Goal: Information Seeking & Learning: Learn about a topic

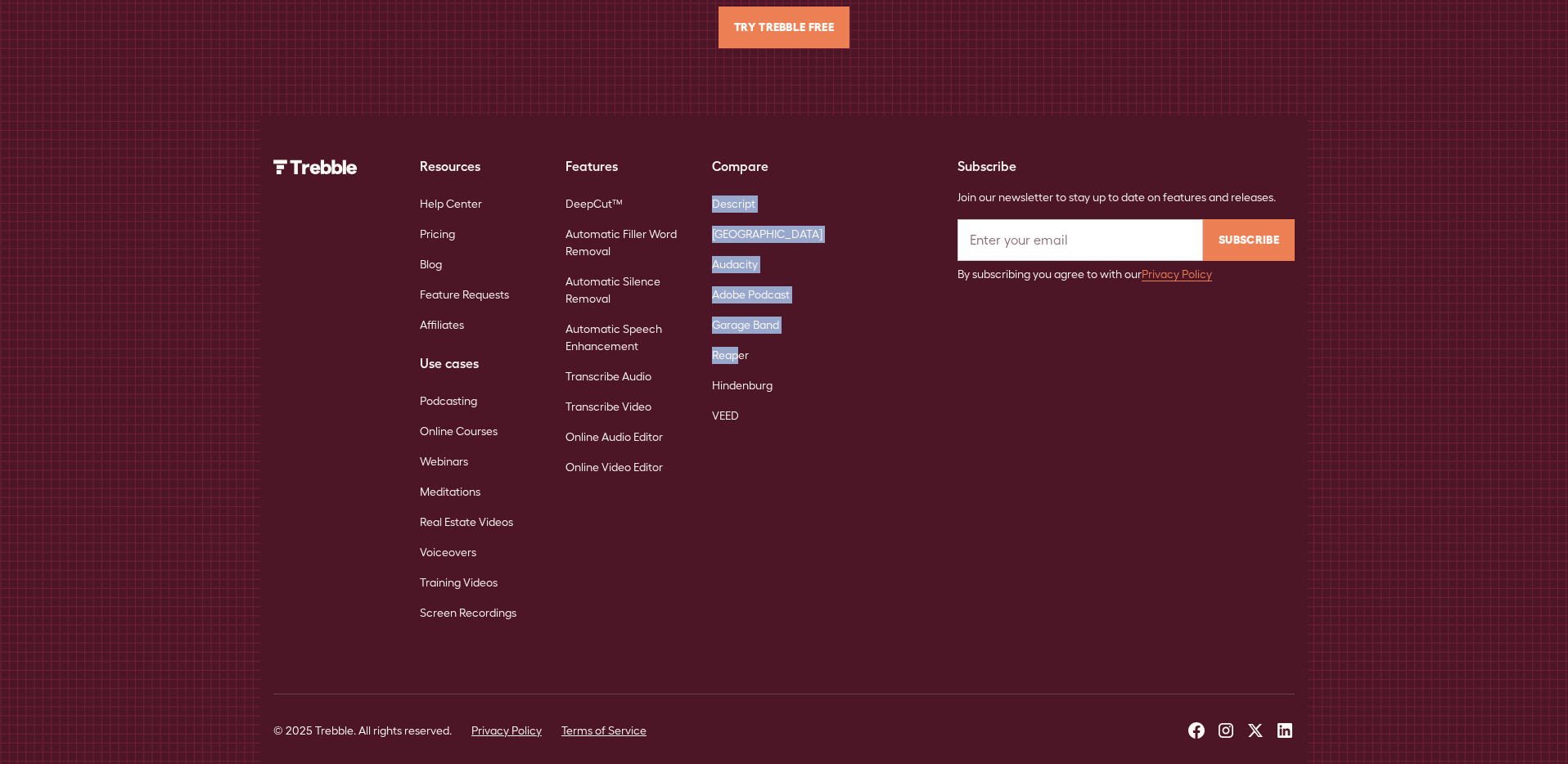
scroll to position [10608, 0]
drag, startPoint x: 707, startPoint y: 187, endPoint x: 839, endPoint y: 285, distance: 164.4
click at [739, 393] on div "Resources Help Center Pricing Blog Feature Requests Affiliates Use cases Podcas…" at bounding box center [553, 391] width 559 height 472
copy div "Descript Riverside Audacity Adobe Podcast Garage Band Reaper Hindenburg VEED"
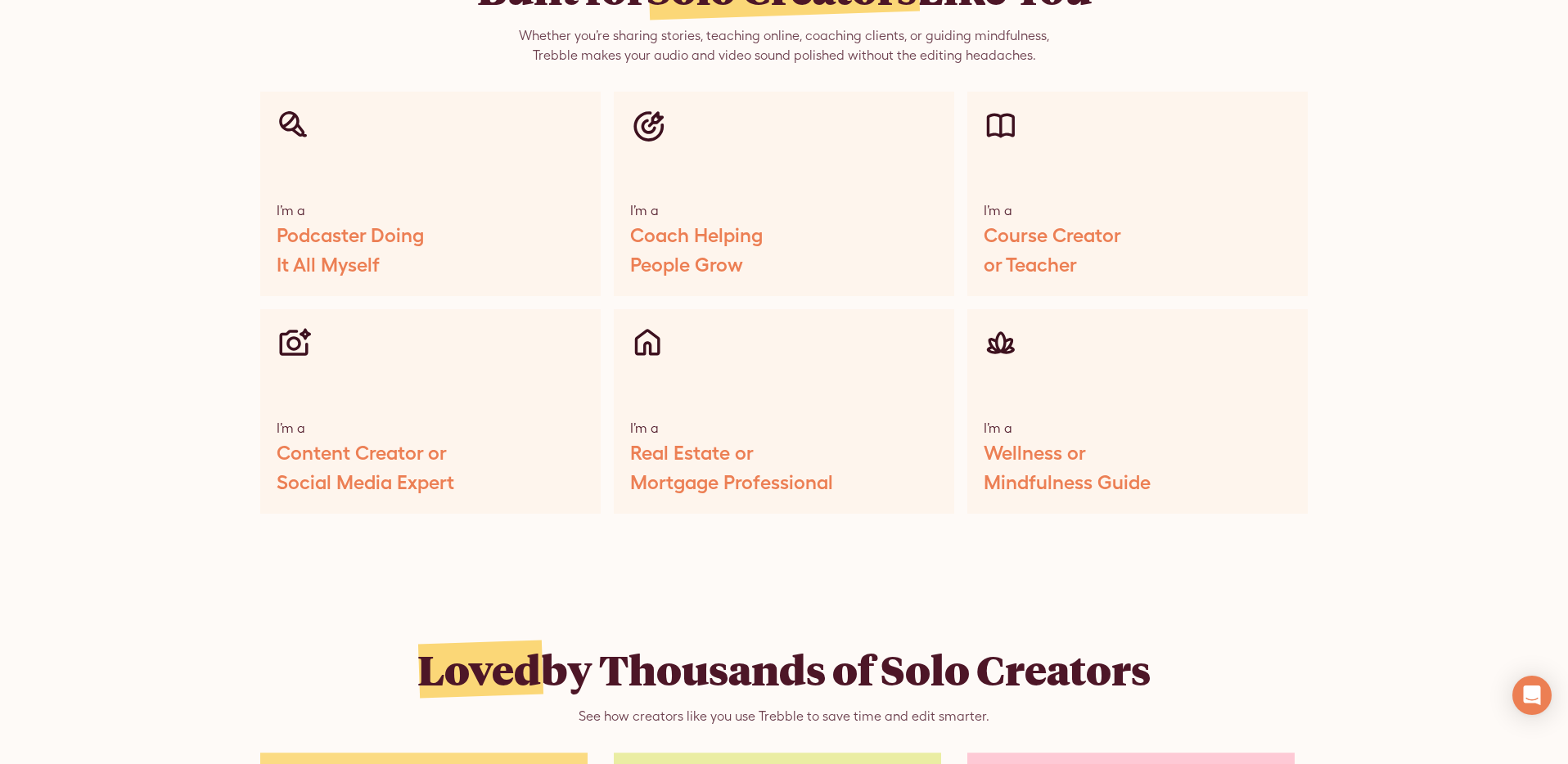
scroll to position [7717, 0]
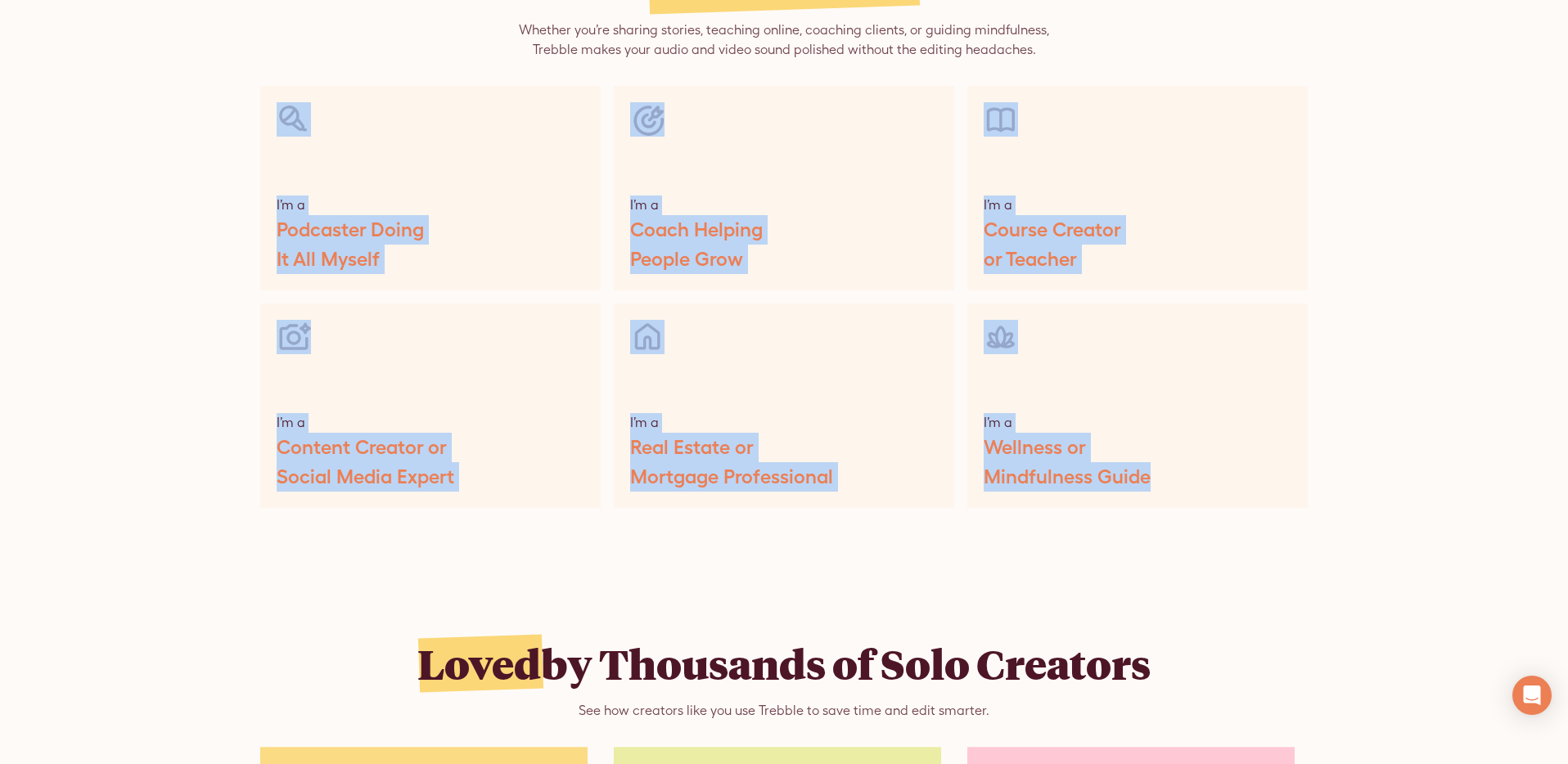
drag, startPoint x: 493, startPoint y: 200, endPoint x: 1253, endPoint y: 496, distance: 815.6
click at [1259, 514] on div "Built for Solo Creators Like You Whether you’re sharing stories, teaching onlin…" at bounding box center [784, 232] width 1568 height 680
copy div "I’m a Podcaster Doing It All Myself I’m a Coach Helping People Grow I’m a Cours…"
click at [1378, 69] on div "Built for Solo Creators Like You Whether you’re sharing stories, teaching onlin…" at bounding box center [784, 232] width 1568 height 680
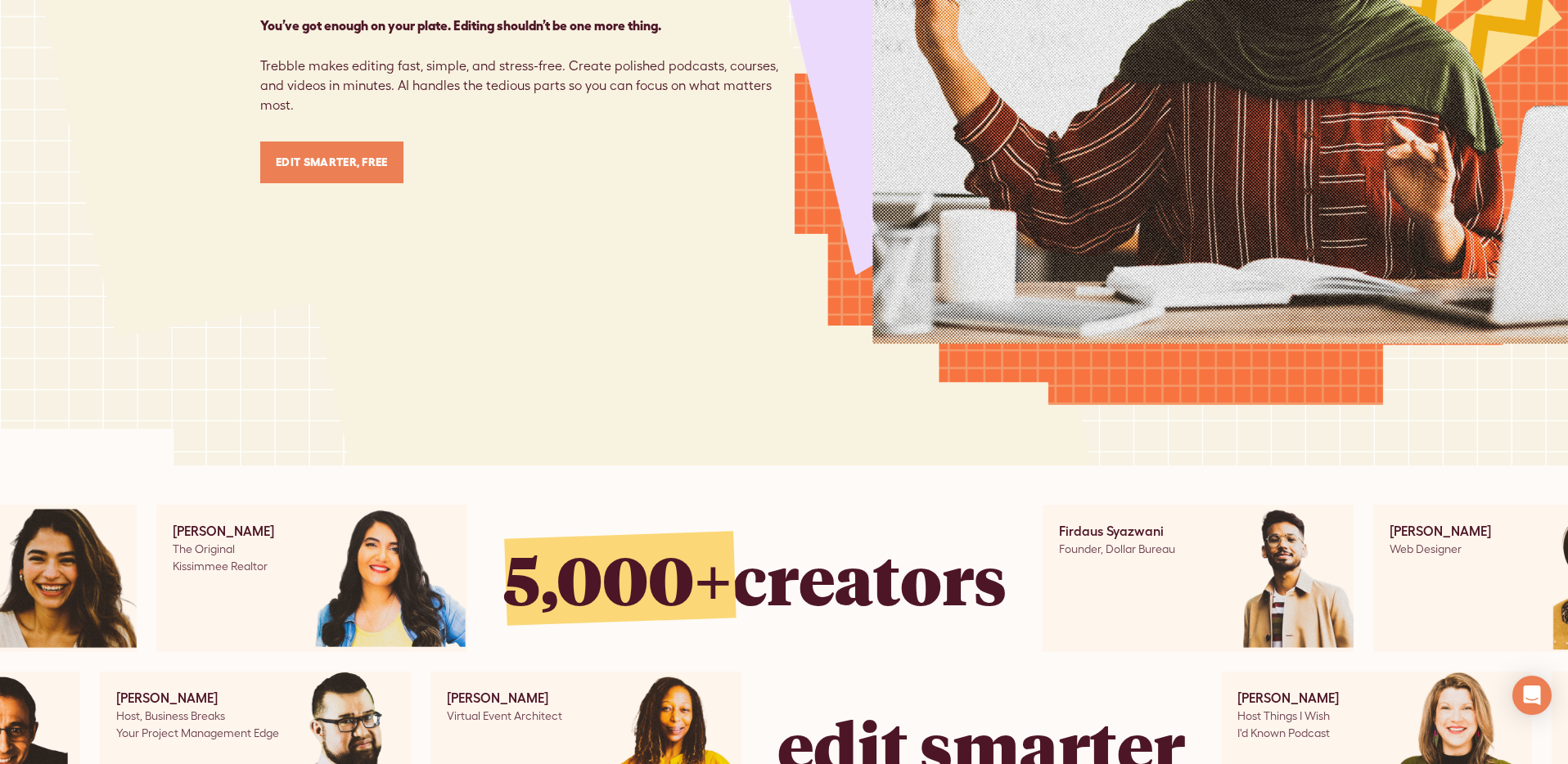
scroll to position [0, 0]
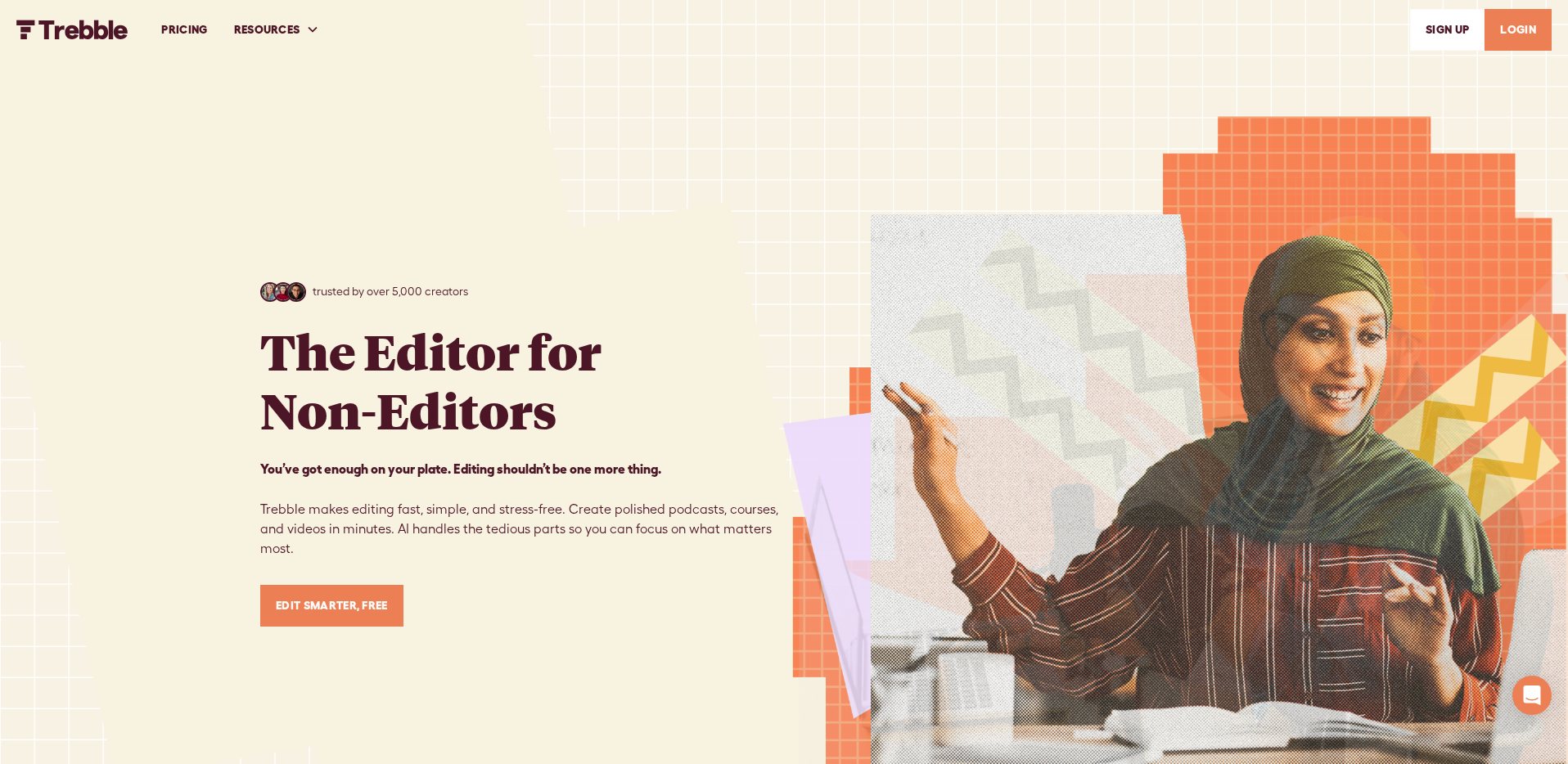
click at [201, 34] on link "PRICING" at bounding box center [185, 29] width 72 height 56
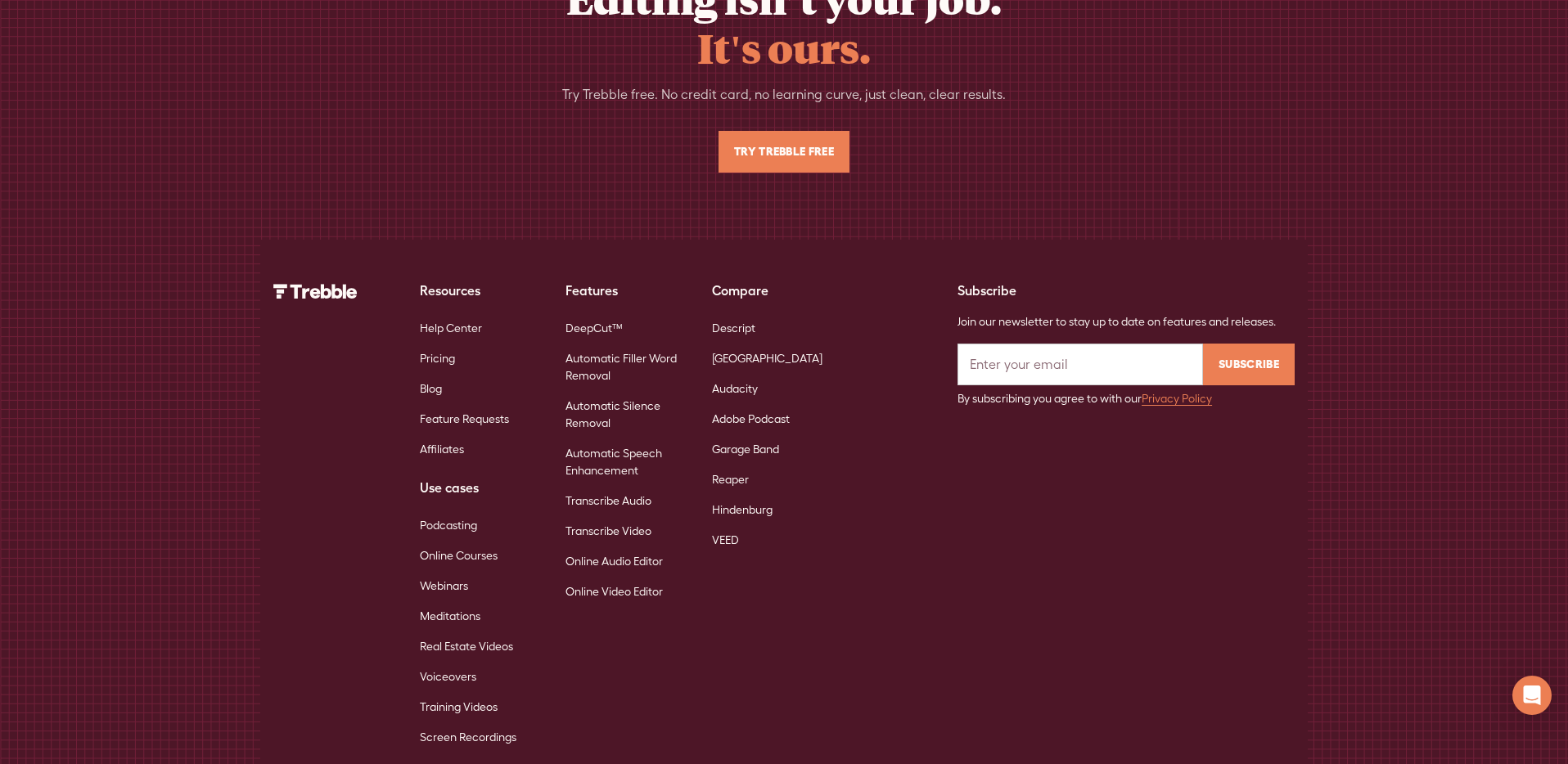
scroll to position [3776, 0]
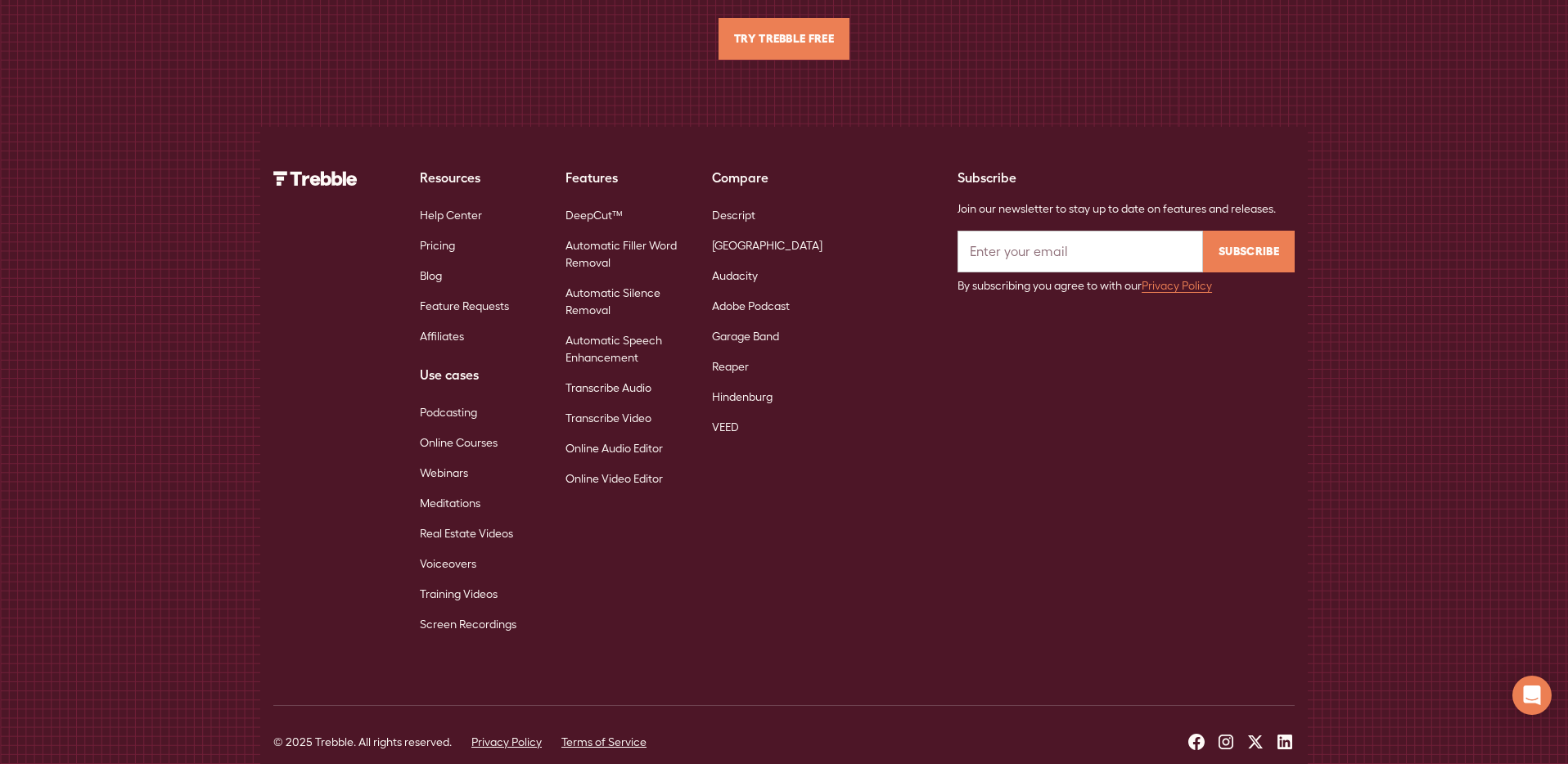
click at [466, 428] on link "Online Courses" at bounding box center [458, 443] width 78 height 30
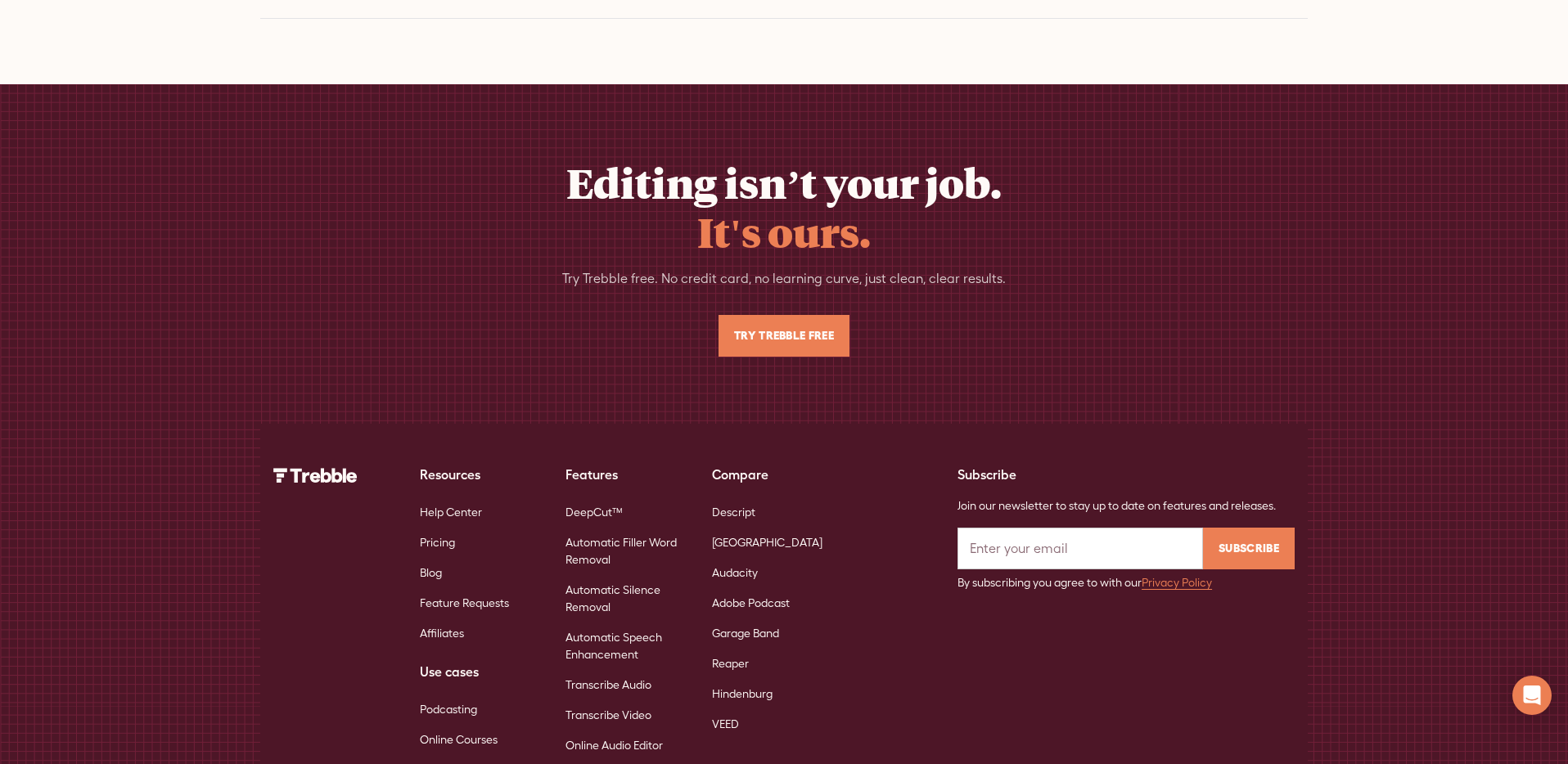
scroll to position [5670, 0]
